Goal: Task Accomplishment & Management: Complete application form

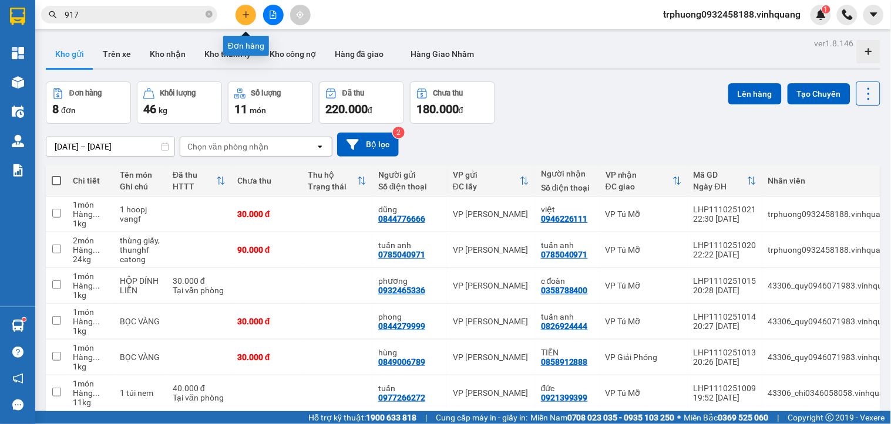
click at [249, 16] on icon "plus" at bounding box center [246, 15] width 8 height 8
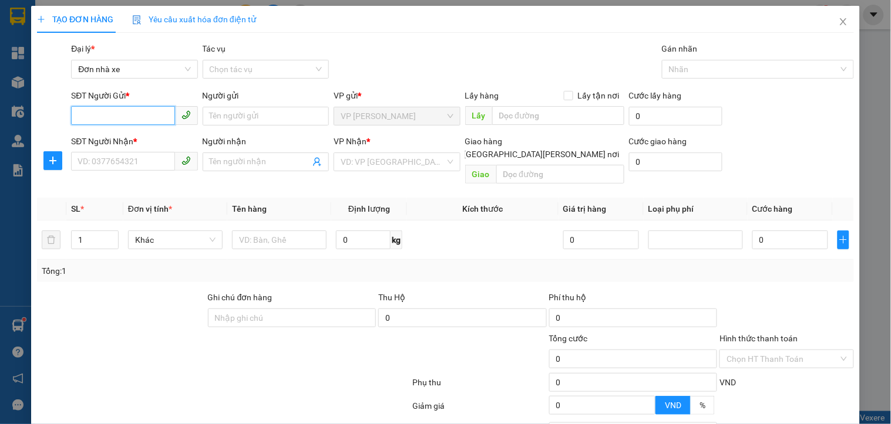
click at [134, 113] on input "SĐT Người Gửi *" at bounding box center [122, 115] width 103 height 19
type input "0849006789"
click at [130, 137] on div "0849006789 - hùng" at bounding box center [132, 139] width 111 height 13
type input "hùng"
type input "0858912888"
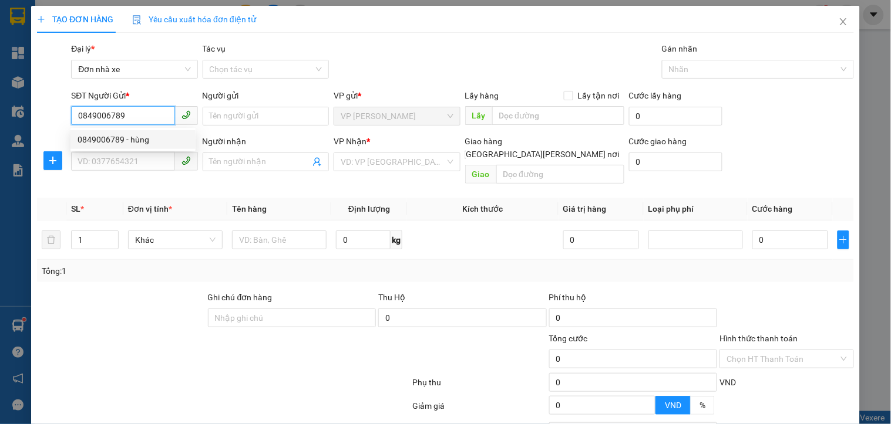
type input "TIẾN"
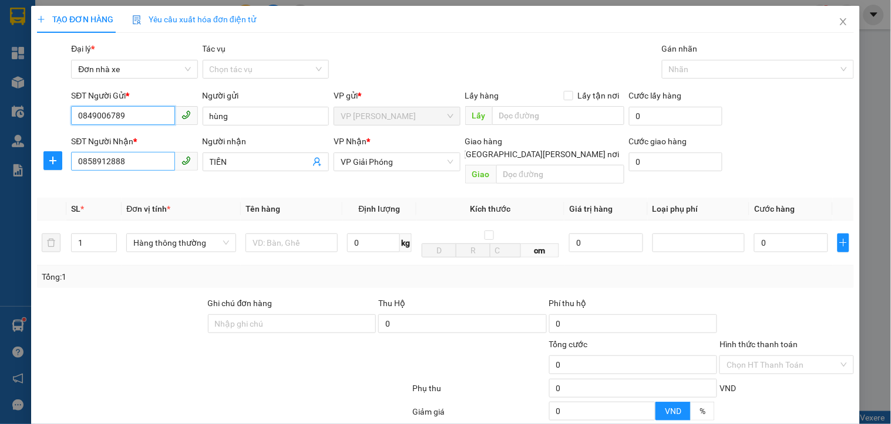
type input "0849006789"
click at [132, 167] on input "0858912888" at bounding box center [122, 161] width 103 height 19
type input "0"
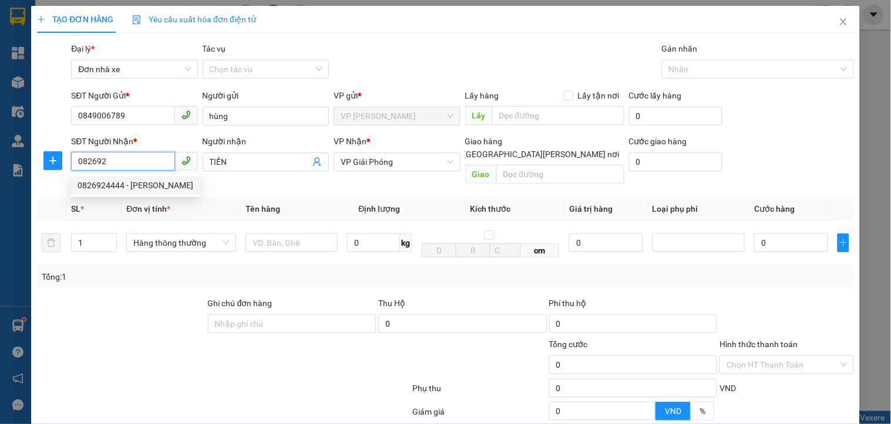
click at [116, 191] on div "0826924444 - tuấn anh" at bounding box center [135, 185] width 116 height 13
type input "0826924444"
type input "tuấn anh"
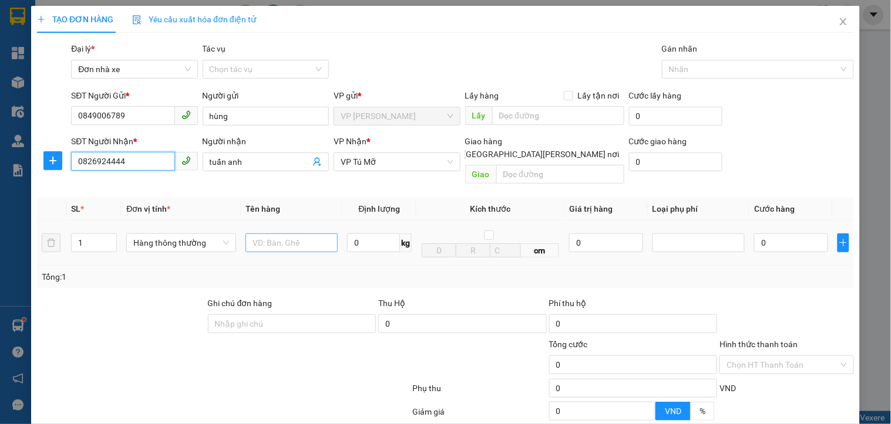
type input "0826924444"
click at [286, 235] on input "text" at bounding box center [291, 243] width 92 height 19
type input "1 goiiws vaqngf"
click at [360, 237] on input "0" at bounding box center [373, 243] width 53 height 19
click at [729, 236] on div at bounding box center [698, 243] width 86 height 14
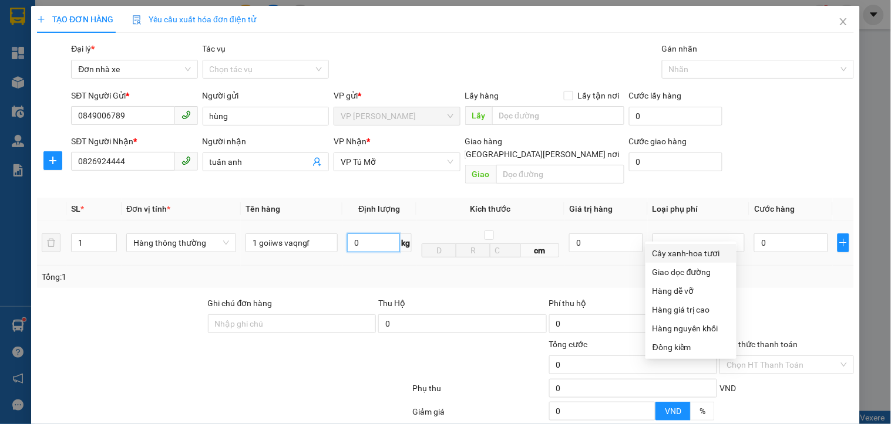
click at [383, 235] on input "0" at bounding box center [373, 243] width 53 height 19
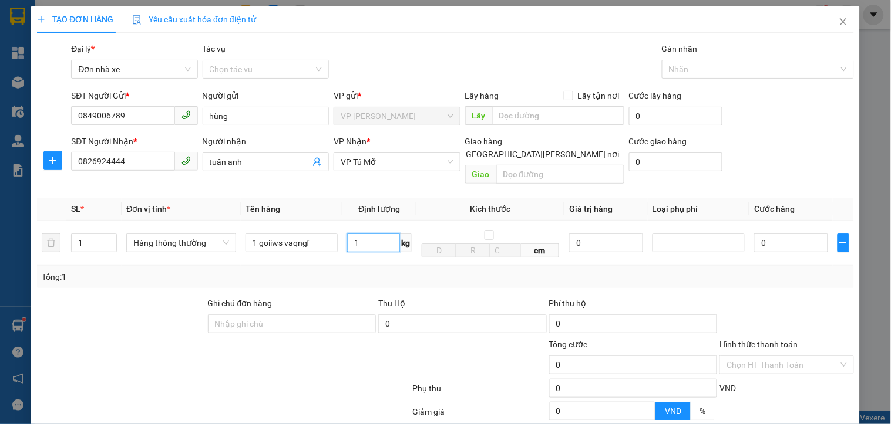
type input "1"
click at [855, 224] on div "TẠO ĐƠN HÀNG Yêu cầu xuất hóa đơn điện tử Transit Pickup Surcharge Ids Transit …" at bounding box center [445, 212] width 891 height 424
type input "30.000"
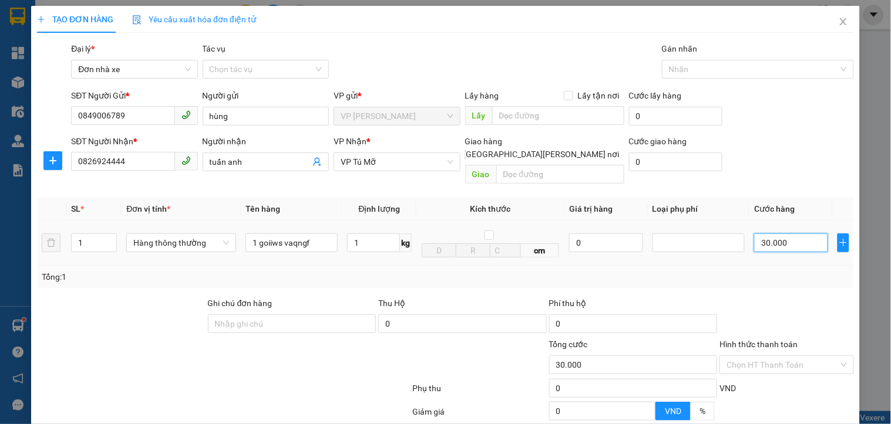
click at [797, 234] on input "30.000" at bounding box center [791, 243] width 74 height 19
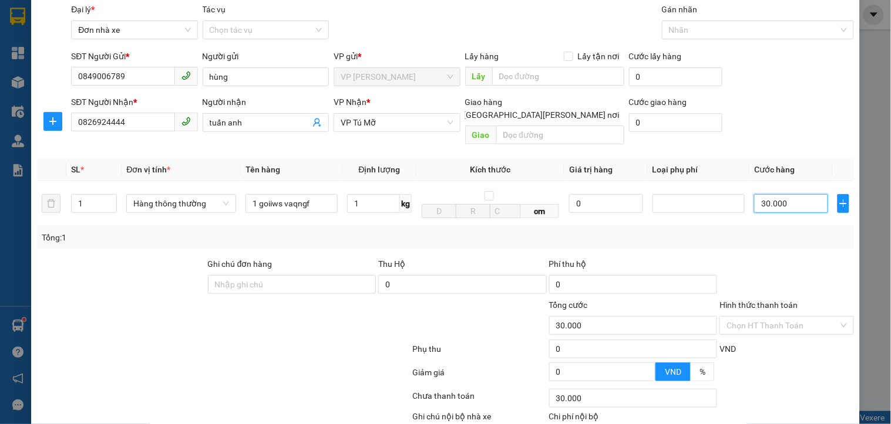
scroll to position [100, 0]
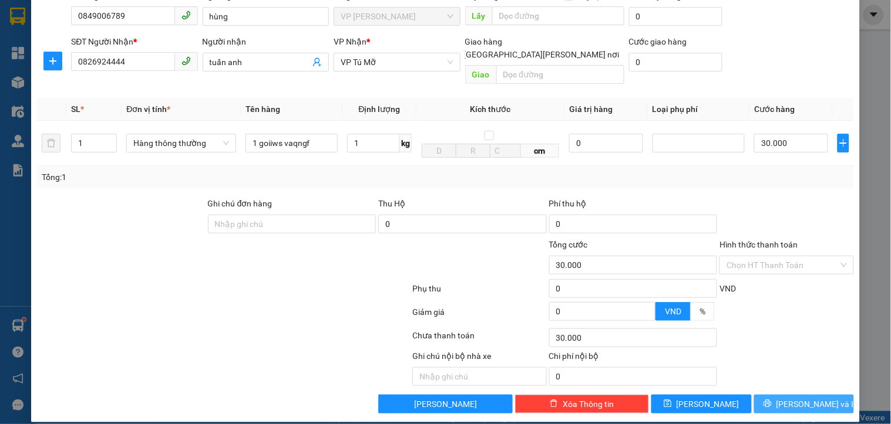
click at [787, 398] on span "Lưu và In" at bounding box center [817, 404] width 82 height 13
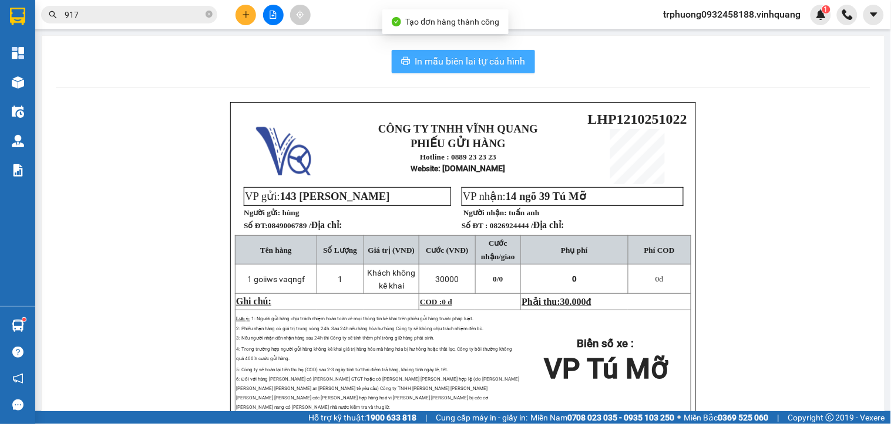
click at [415, 68] on span "In mẫu biên lai tự cấu hình" at bounding box center [470, 61] width 110 height 15
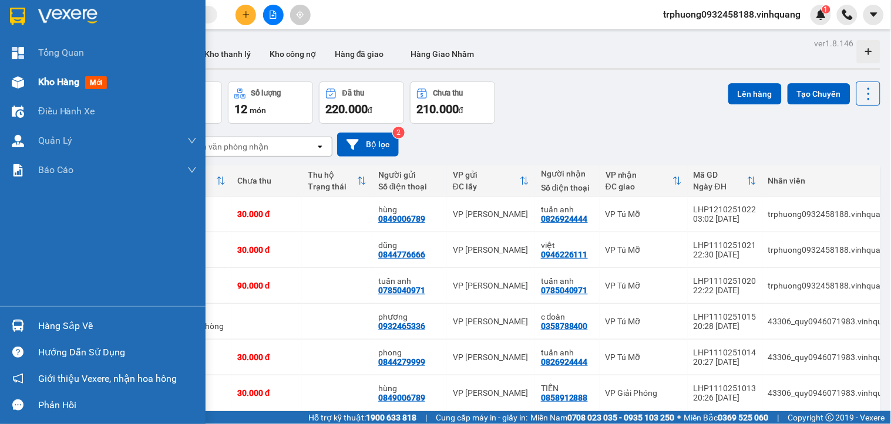
click at [69, 85] on span "Kho hàng" at bounding box center [58, 81] width 41 height 11
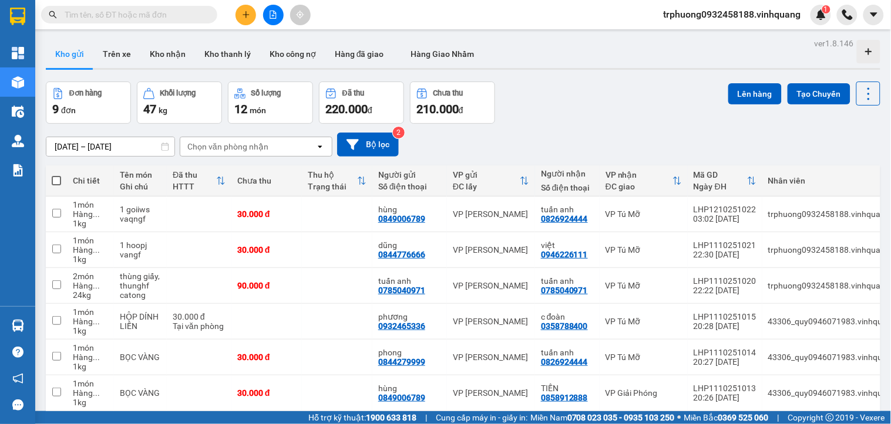
click at [56, 183] on span at bounding box center [56, 180] width 9 height 9
click at [56, 175] on input "checkbox" at bounding box center [56, 175] width 0 height 0
click at [56, 183] on span at bounding box center [56, 180] width 9 height 9
click at [56, 175] on input "checkbox" at bounding box center [56, 175] width 0 height 0
checkbox input "true"
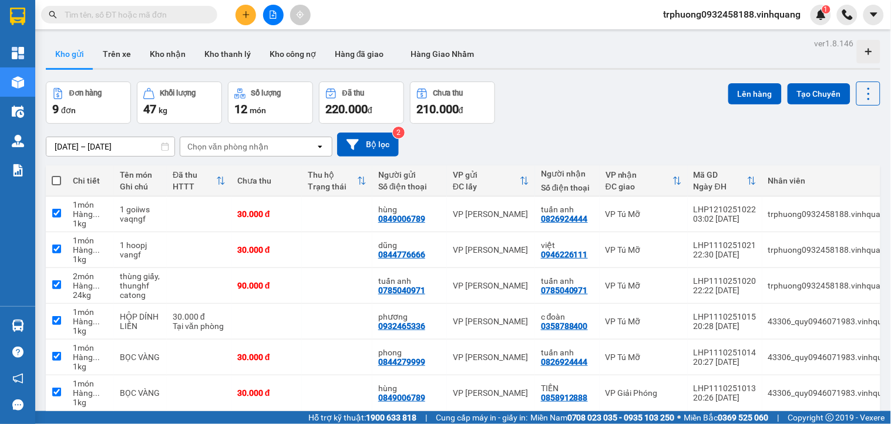
checkbox input "true"
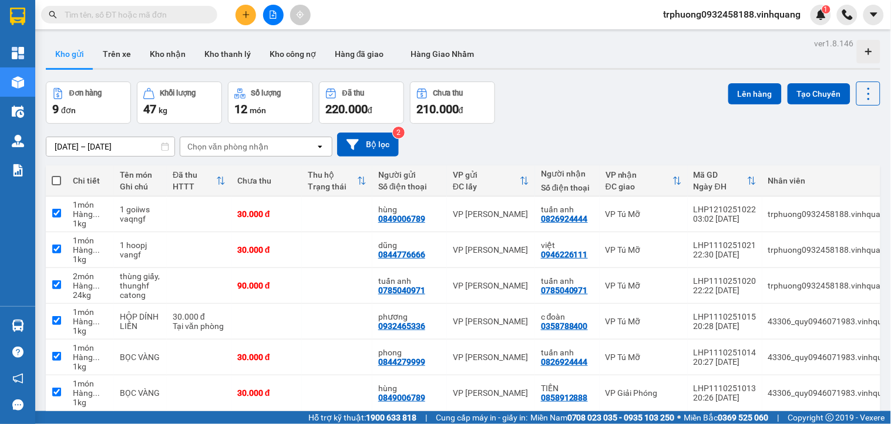
checkbox input "true"
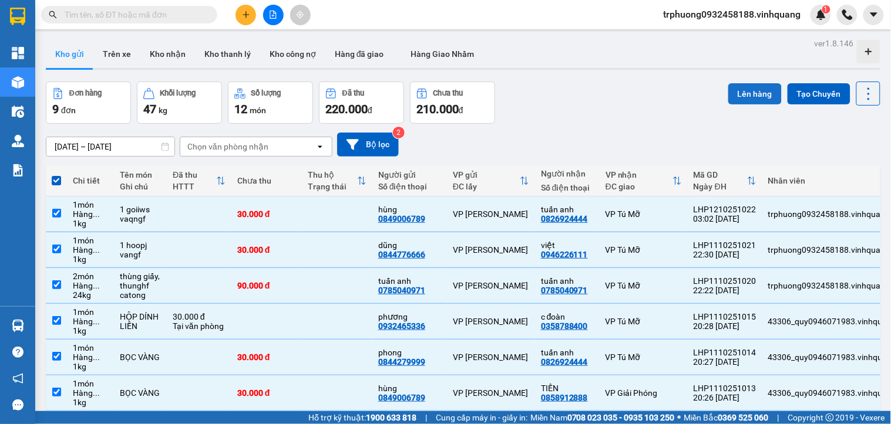
click at [738, 94] on button "Lên hàng" at bounding box center [754, 93] width 53 height 21
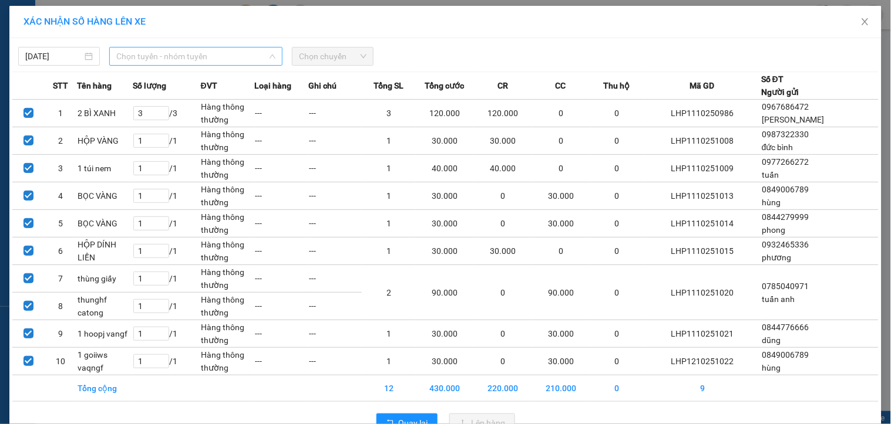
click at [141, 62] on span "Chọn tuyến - nhóm tuyến" at bounding box center [195, 57] width 159 height 18
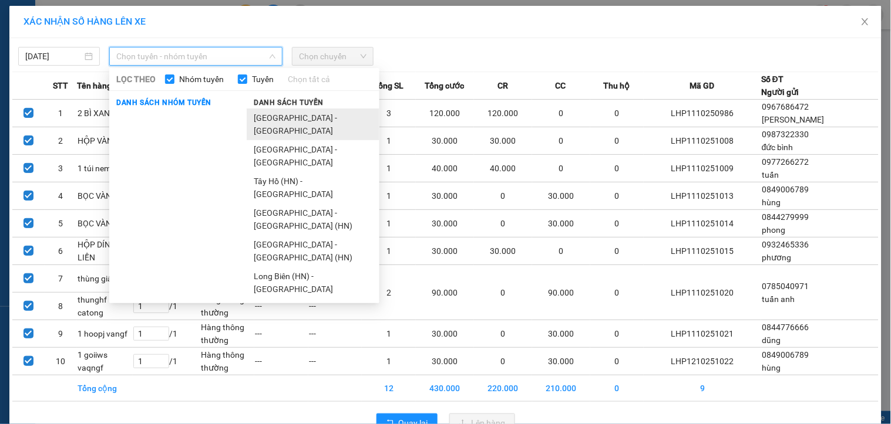
click at [284, 112] on li "[GEOGRAPHIC_DATA][PERSON_NAME][GEOGRAPHIC_DATA]" at bounding box center [313, 125] width 133 height 32
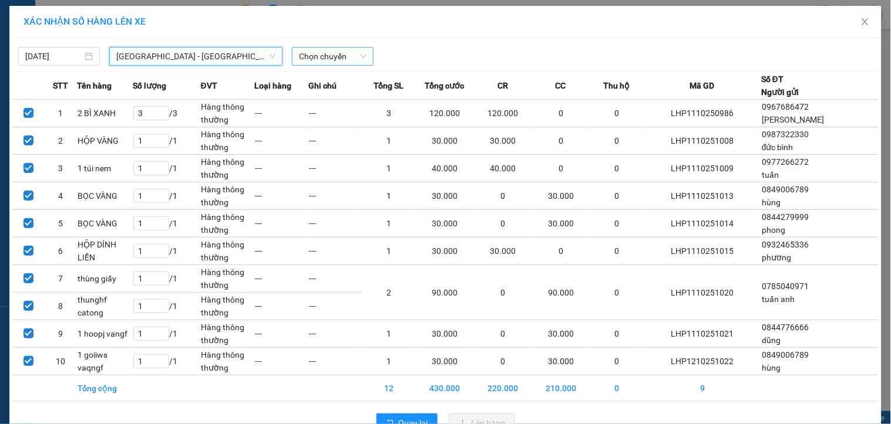
click at [321, 60] on span "Chọn chuyến" at bounding box center [333, 57] width 68 height 18
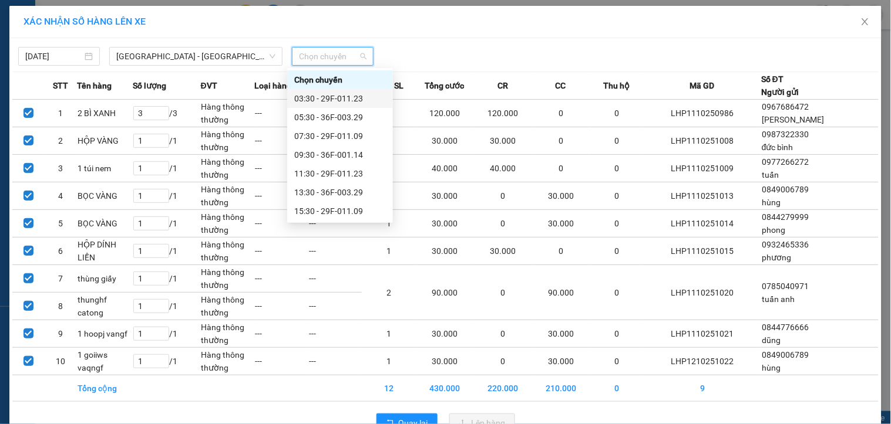
click at [331, 95] on div "03:30 - 29F-011.23" at bounding box center [340, 98] width 92 height 13
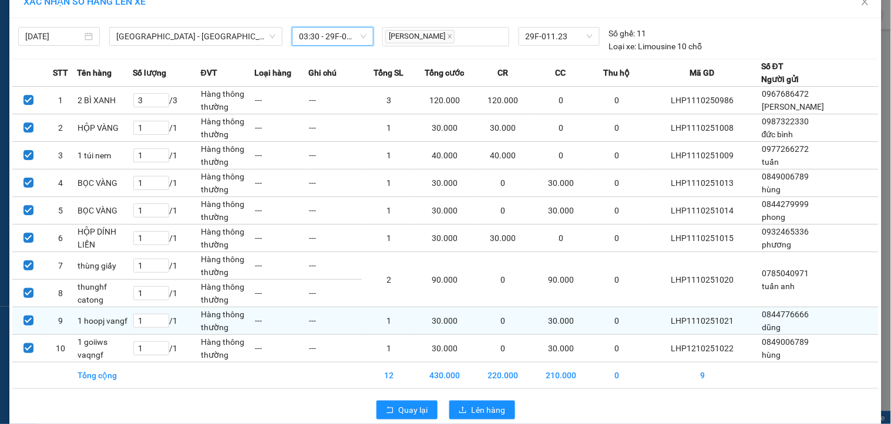
scroll to position [38, 0]
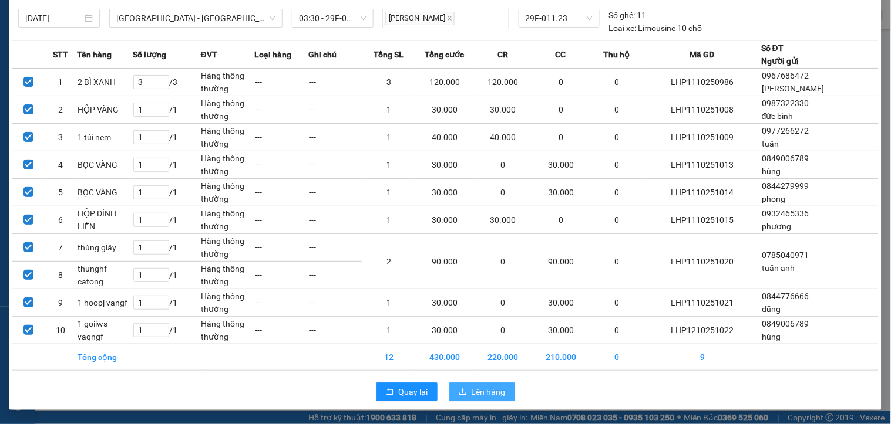
click at [478, 390] on span "Lên hàng" at bounding box center [488, 392] width 34 height 13
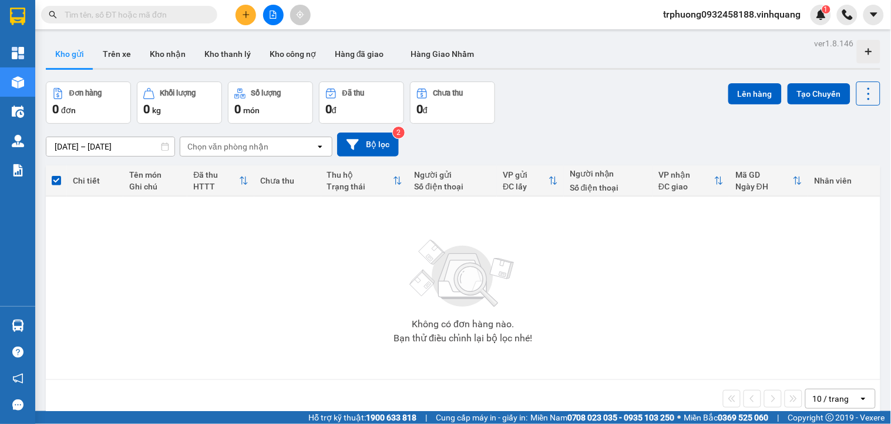
click at [672, 14] on span "trphuong0932458188.vinhquang" at bounding box center [732, 14] width 156 height 15
click at [663, 32] on li "Đăng xuất" at bounding box center [731, 36] width 158 height 19
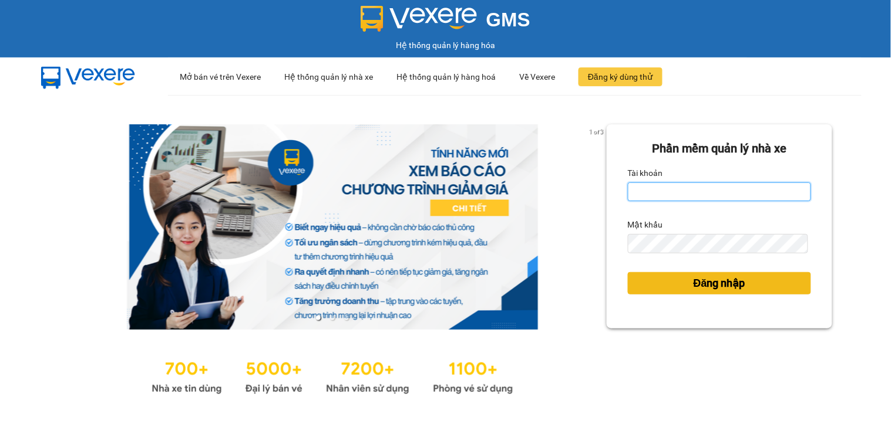
type input "trphuong0932458188.vinhquang"
click at [705, 284] on span "Đăng nhập" at bounding box center [719, 283] width 52 height 16
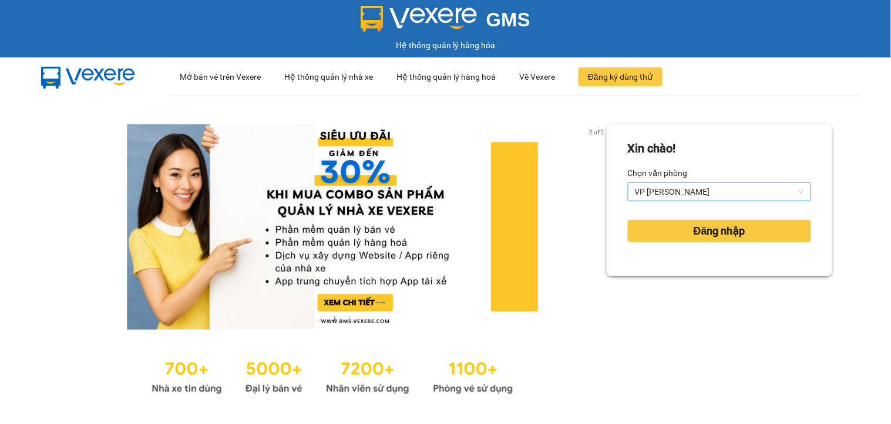
click at [701, 187] on span "VP [PERSON_NAME]" at bounding box center [719, 192] width 169 height 18
click at [692, 191] on span "VP [PERSON_NAME]" at bounding box center [719, 192] width 169 height 18
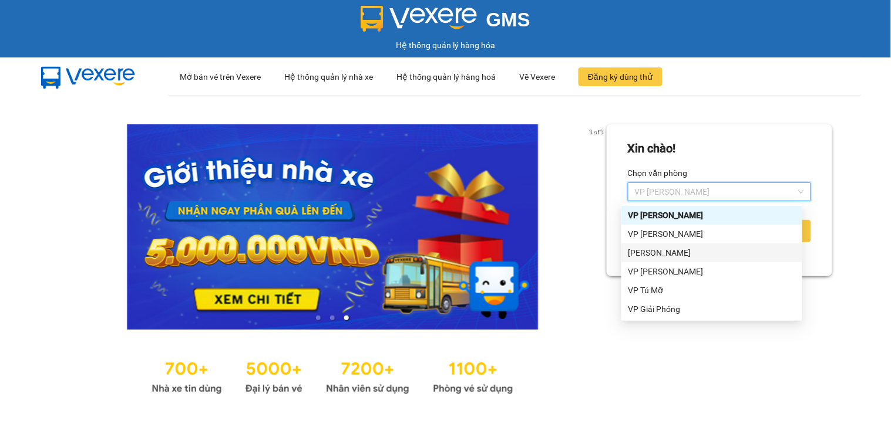
click at [689, 249] on div "VP [PERSON_NAME]" at bounding box center [711, 253] width 167 height 13
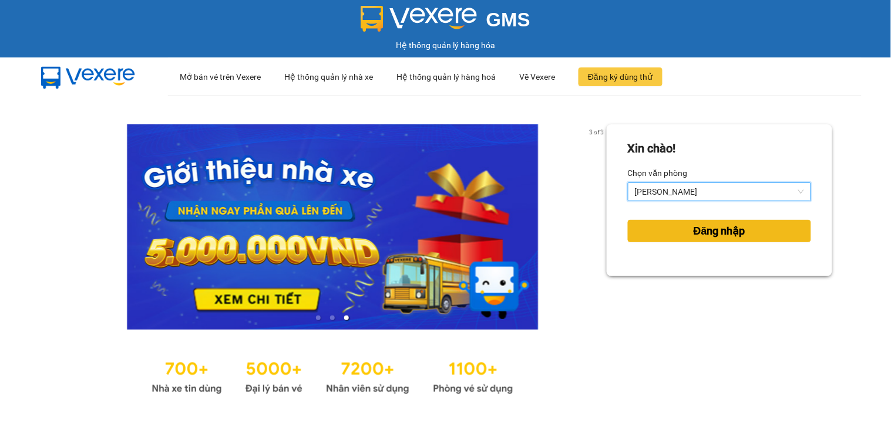
click at [693, 227] on span "Đăng nhập" at bounding box center [719, 231] width 52 height 16
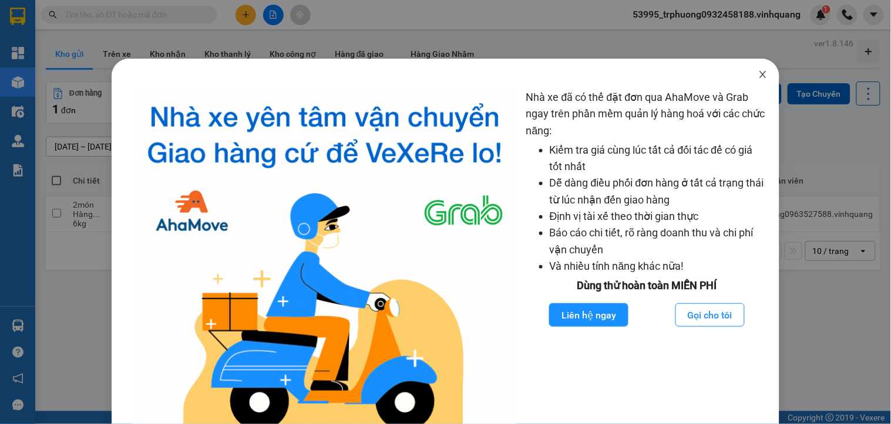
click at [760, 77] on icon "close" at bounding box center [763, 74] width 6 height 7
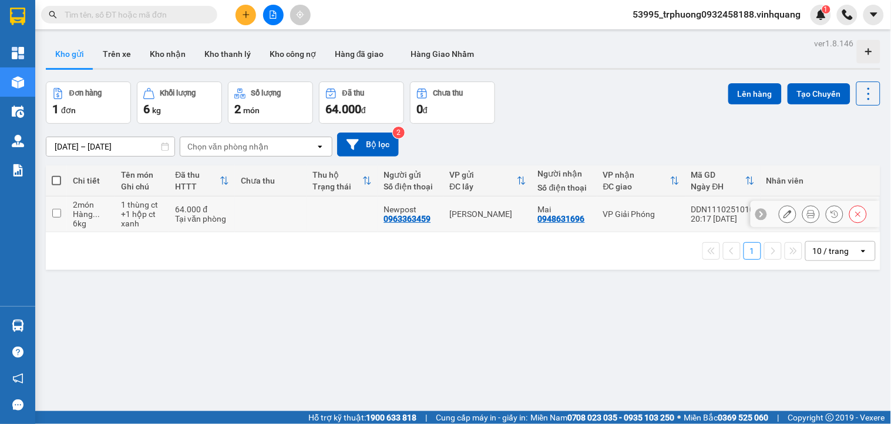
click at [56, 218] on input "checkbox" at bounding box center [56, 213] width 9 height 9
checkbox input "true"
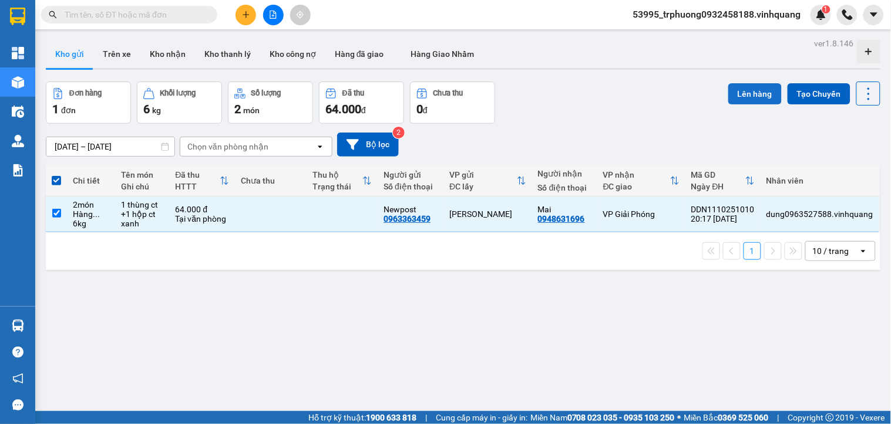
click at [760, 91] on button "Lên hàng" at bounding box center [754, 93] width 53 height 21
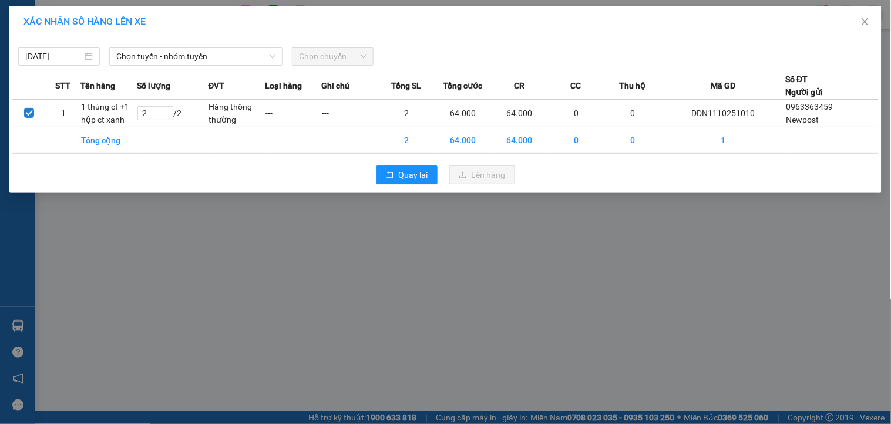
click at [204, 66] on div "Chọn tuyến - nhóm tuyến" at bounding box center [195, 56] width 183 height 19
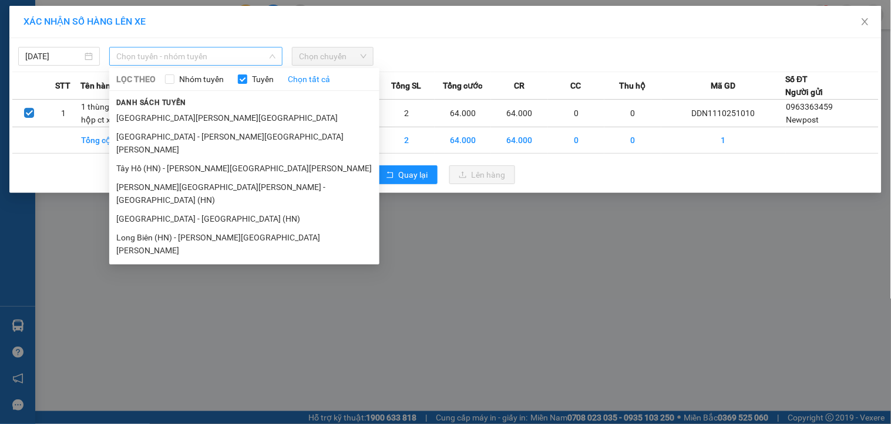
click at [200, 60] on span "Chọn tuyến - nhóm tuyến" at bounding box center [195, 57] width 159 height 18
click at [201, 115] on li "[GEOGRAPHIC_DATA] - [GEOGRAPHIC_DATA]" at bounding box center [244, 118] width 270 height 19
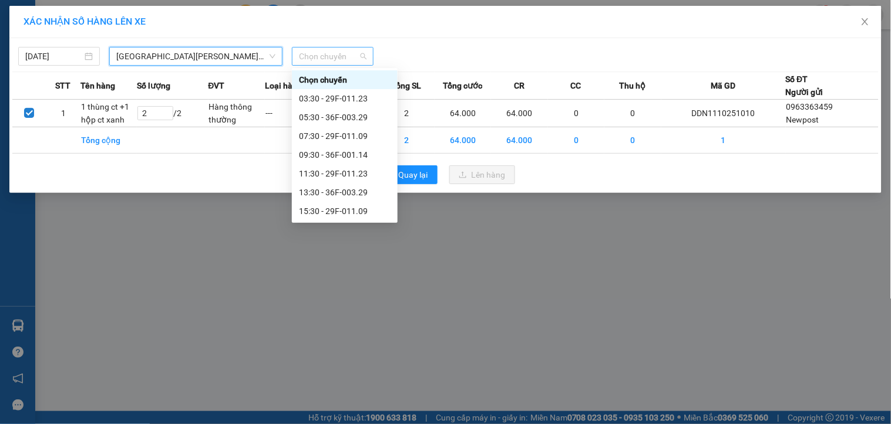
click at [339, 59] on span "Chọn chuyến" at bounding box center [333, 57] width 68 height 18
click at [360, 103] on div "03:30 - 29F-011.23" at bounding box center [345, 98] width 92 height 13
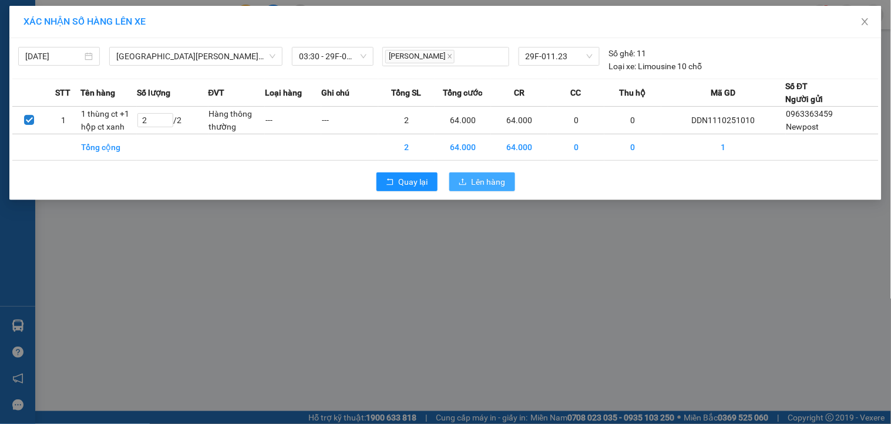
click at [480, 186] on span "Lên hàng" at bounding box center [488, 182] width 34 height 13
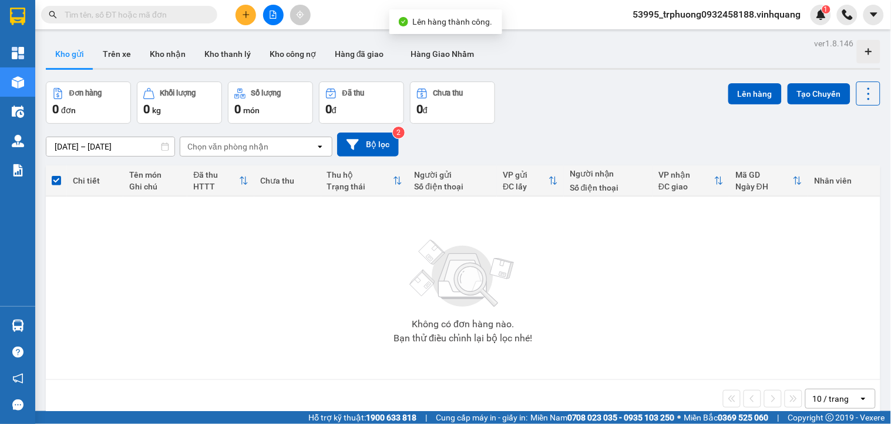
click at [741, 18] on span "53995_trphuong0932458188.vinhquang" at bounding box center [716, 14] width 187 height 15
click at [666, 39] on span "Đăng xuất" at bounding box center [721, 36] width 163 height 13
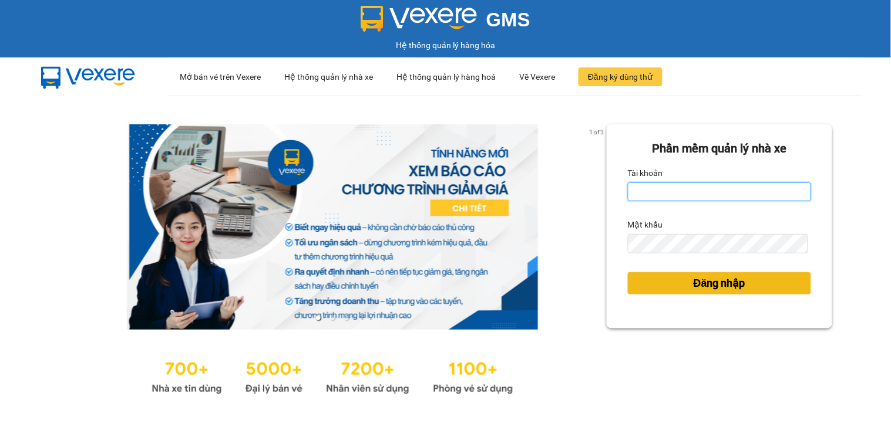
type input "trphuong0932458188.vinhquang"
click at [663, 278] on button "Đăng nhập" at bounding box center [719, 283] width 183 height 22
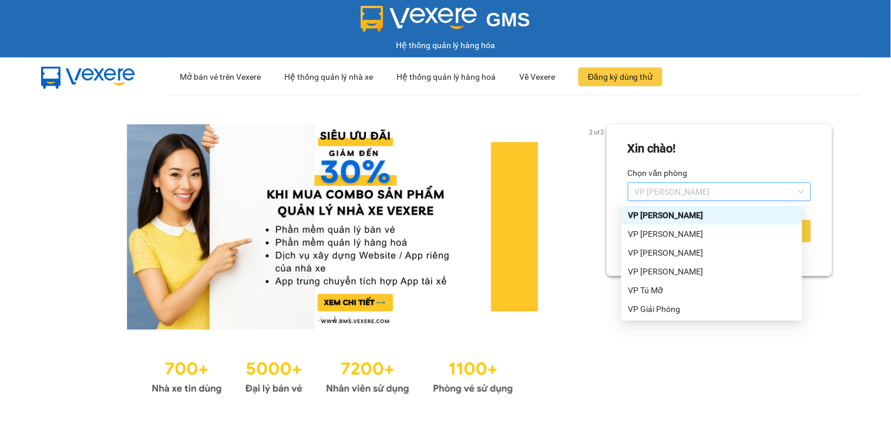
click at [662, 188] on span "VP [PERSON_NAME]" at bounding box center [719, 192] width 169 height 18
click at [661, 235] on div "VP QUANG TRUNG" at bounding box center [711, 234] width 167 height 13
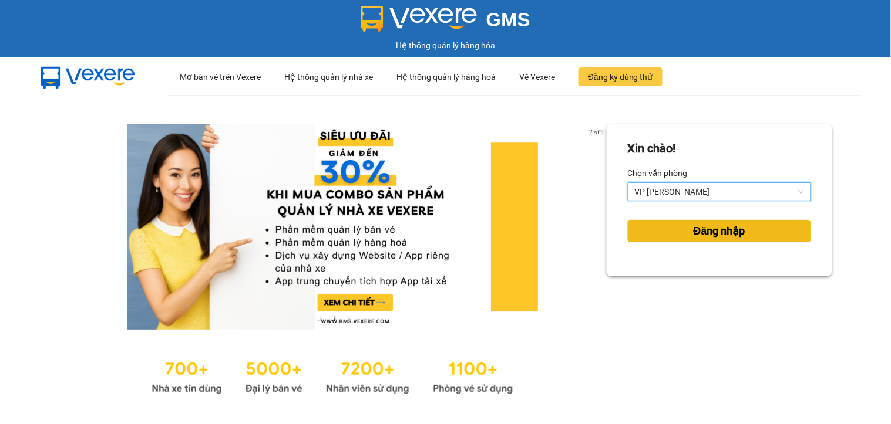
click at [693, 233] on span "Đăng nhập" at bounding box center [719, 231] width 52 height 16
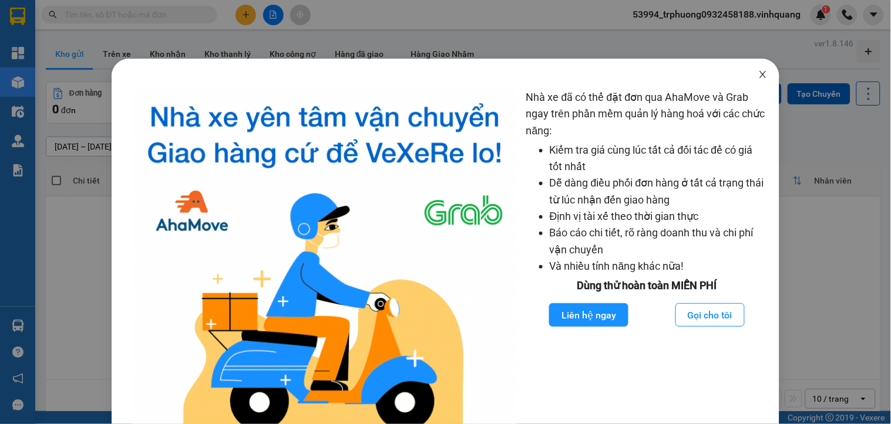
click at [760, 75] on span "Close" at bounding box center [762, 75] width 33 height 33
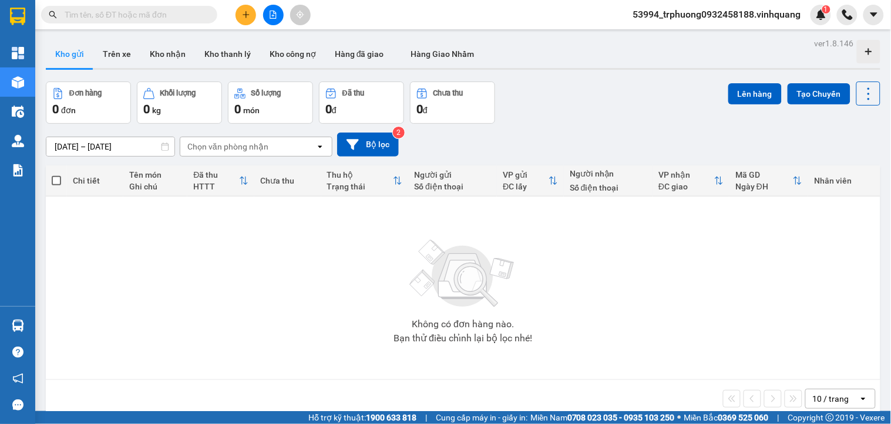
click at [689, 5] on div "53994_trphuong0932458188.vinhquang 1" at bounding box center [726, 15] width 207 height 21
click at [690, 12] on span "53994_trphuong0932458188.vinhquang" at bounding box center [716, 14] width 187 height 15
click at [683, 31] on span "Đăng xuất" at bounding box center [721, 36] width 163 height 13
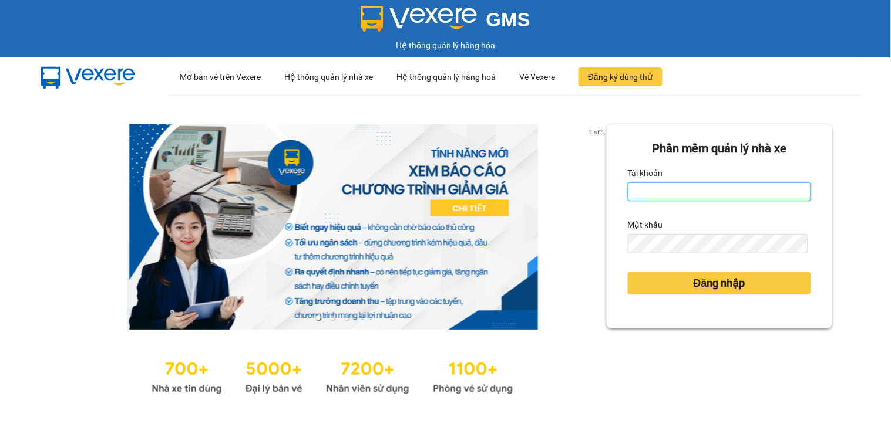
type input "trphuong0932458188.vinhquang"
click at [693, 299] on form "[PERSON_NAME] mềm [PERSON_NAME] nhà xe [PERSON_NAME] trphuong0932458188.vinhqua…" at bounding box center [719, 227] width 183 height 174
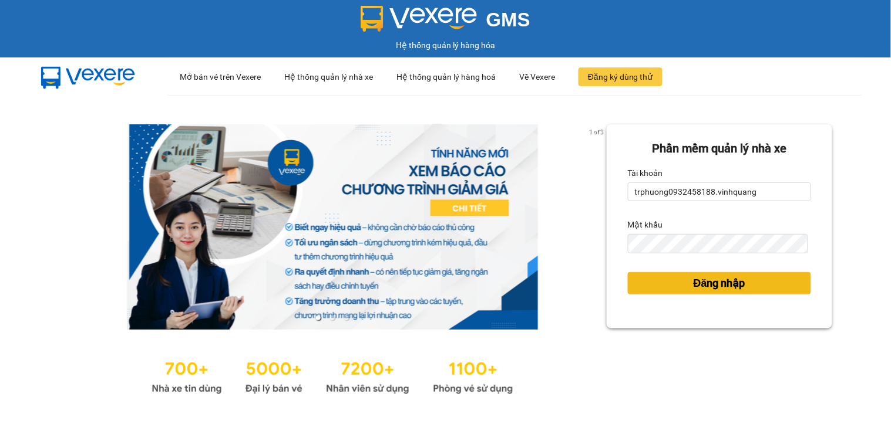
click at [694, 288] on span "Đăng nhập" at bounding box center [719, 283] width 52 height 16
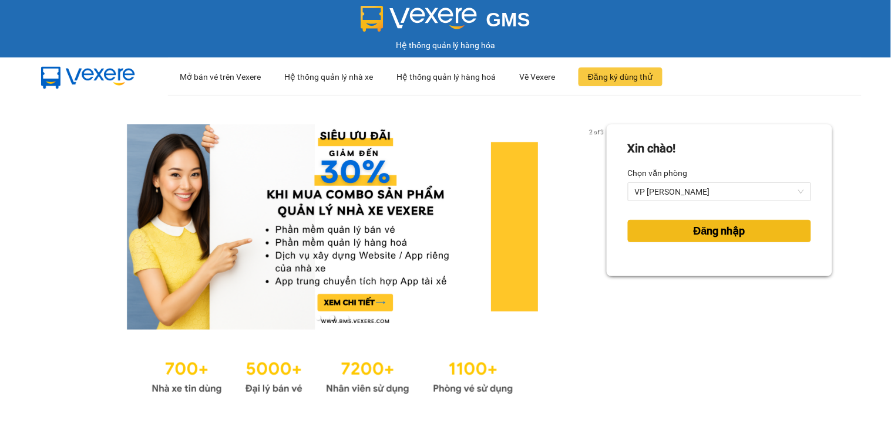
click at [727, 231] on span "Đăng nhập" at bounding box center [719, 231] width 52 height 16
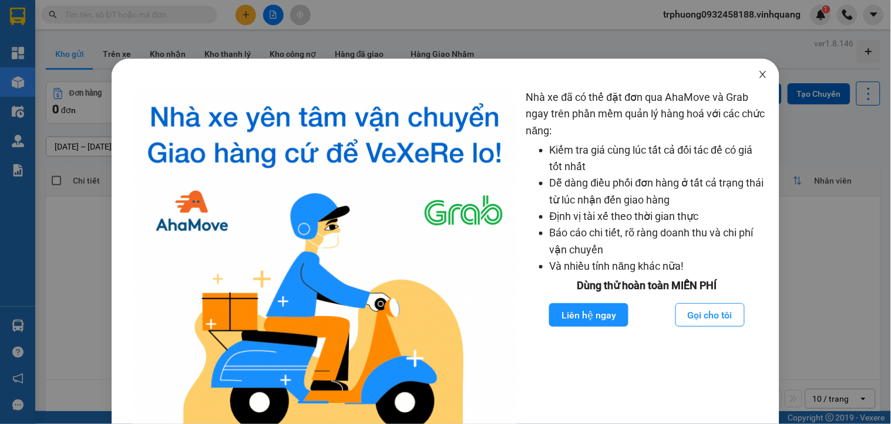
click at [758, 75] on icon "close" at bounding box center [762, 74] width 9 height 9
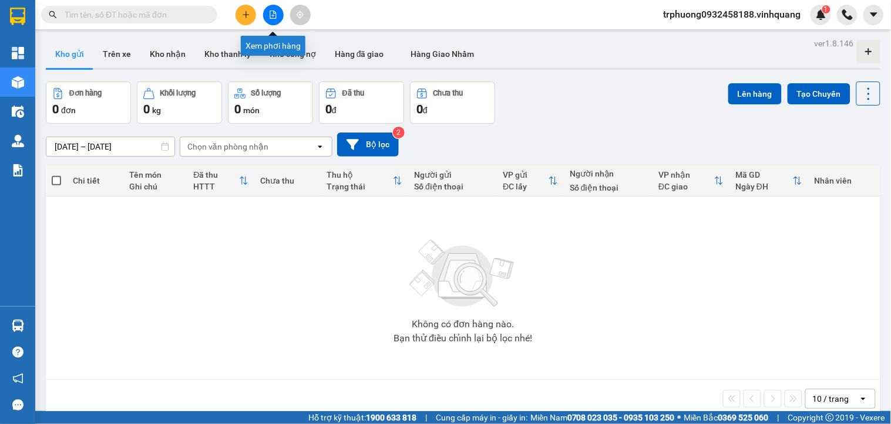
click at [274, 21] on button at bounding box center [273, 15] width 21 height 21
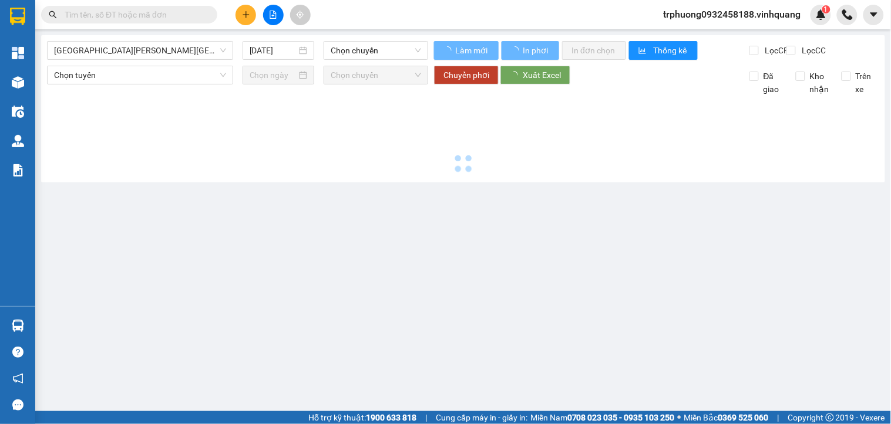
type input "[DATE]"
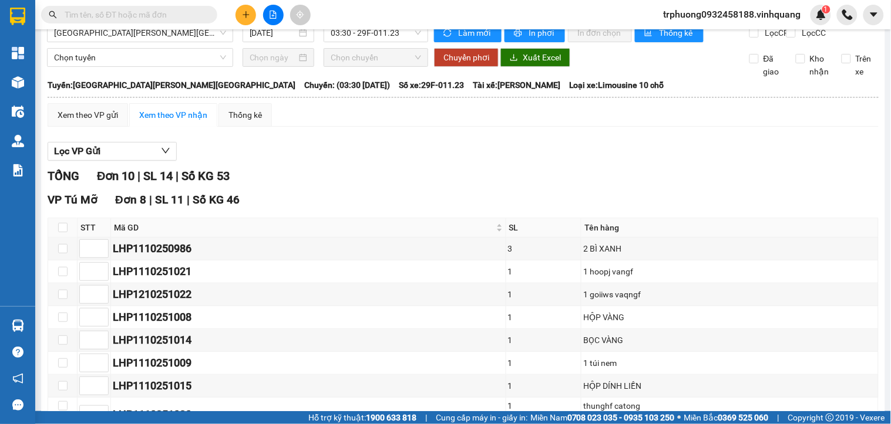
scroll to position [235, 0]
